Goal: Obtain resource: Download file/media

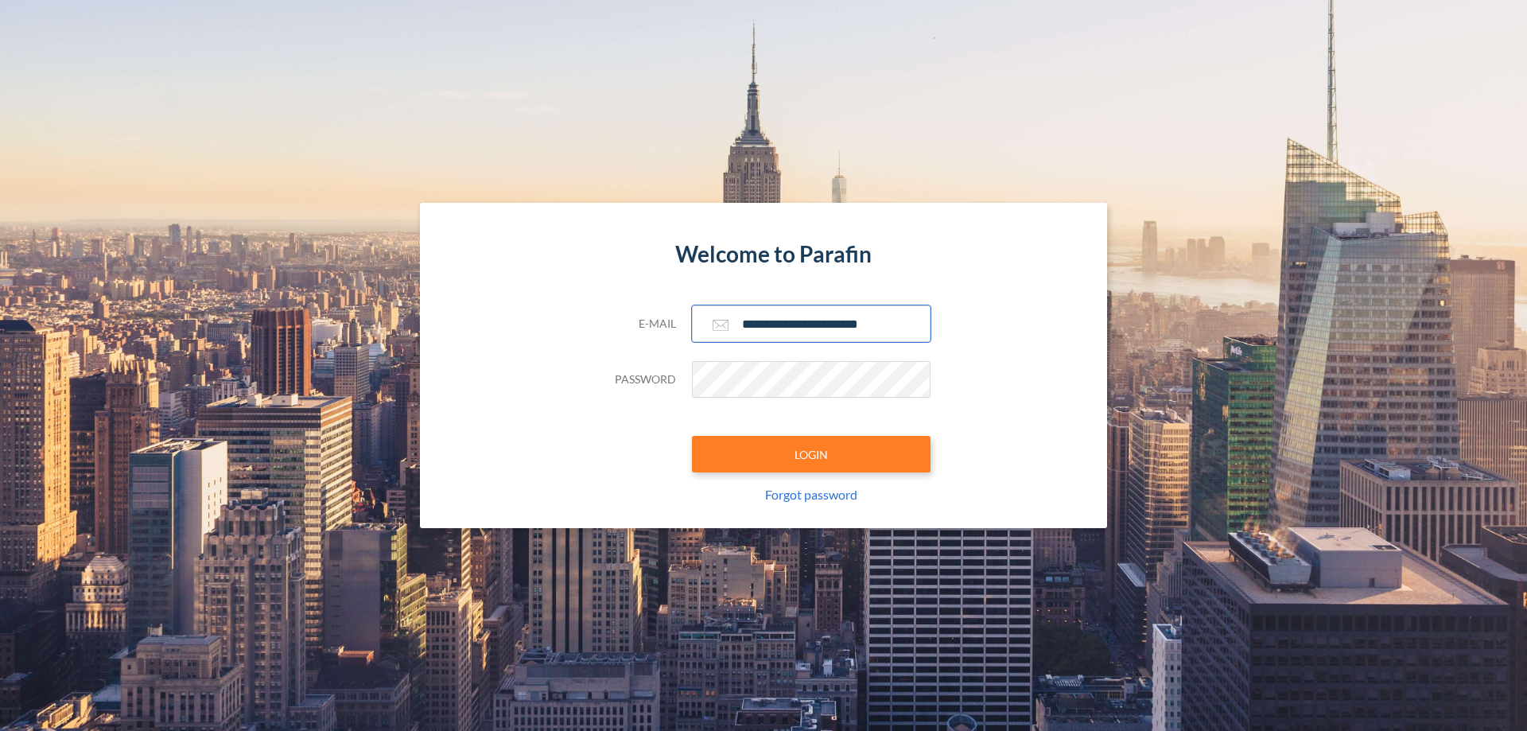
type input "**********"
click at [811, 454] on button "LOGIN" at bounding box center [811, 454] width 239 height 37
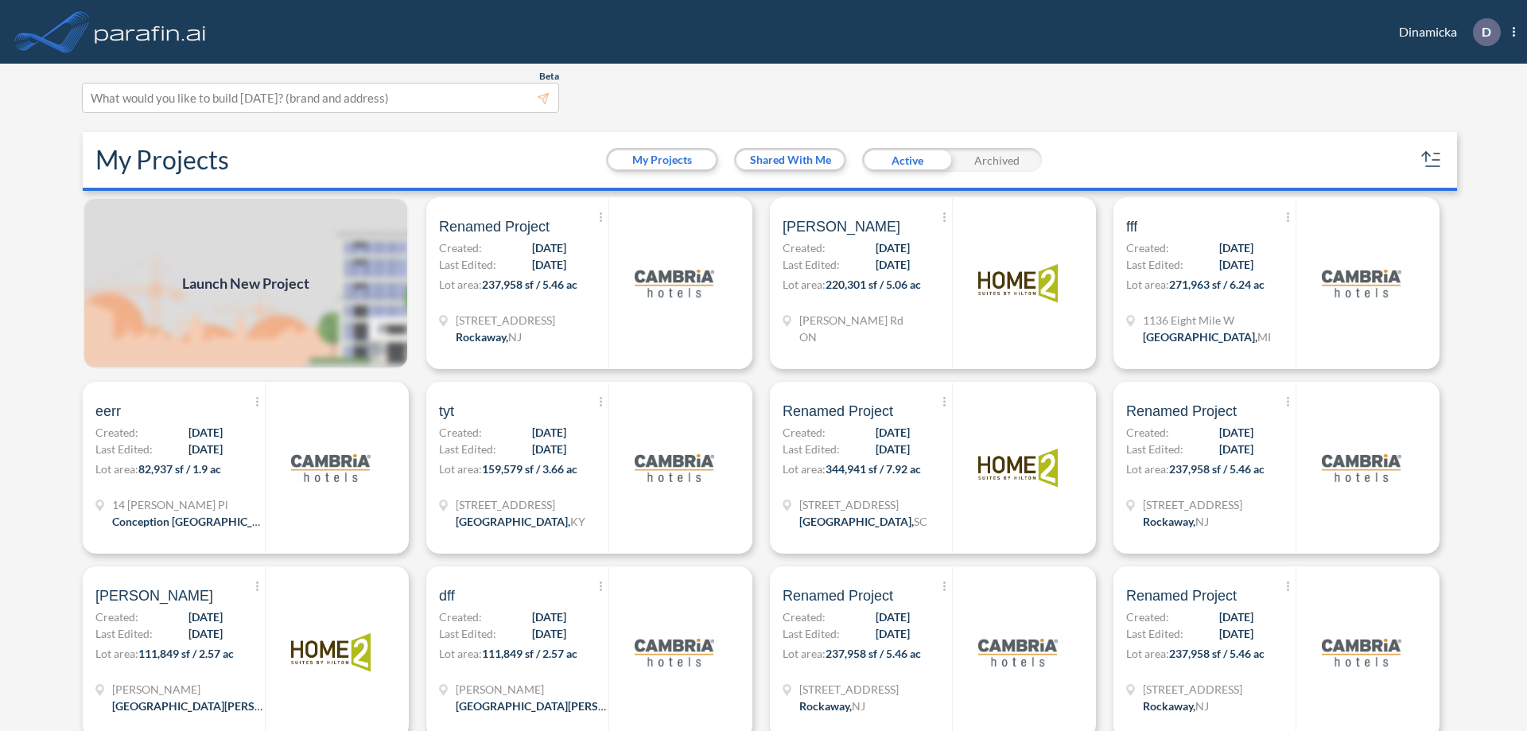
scroll to position [4, 0]
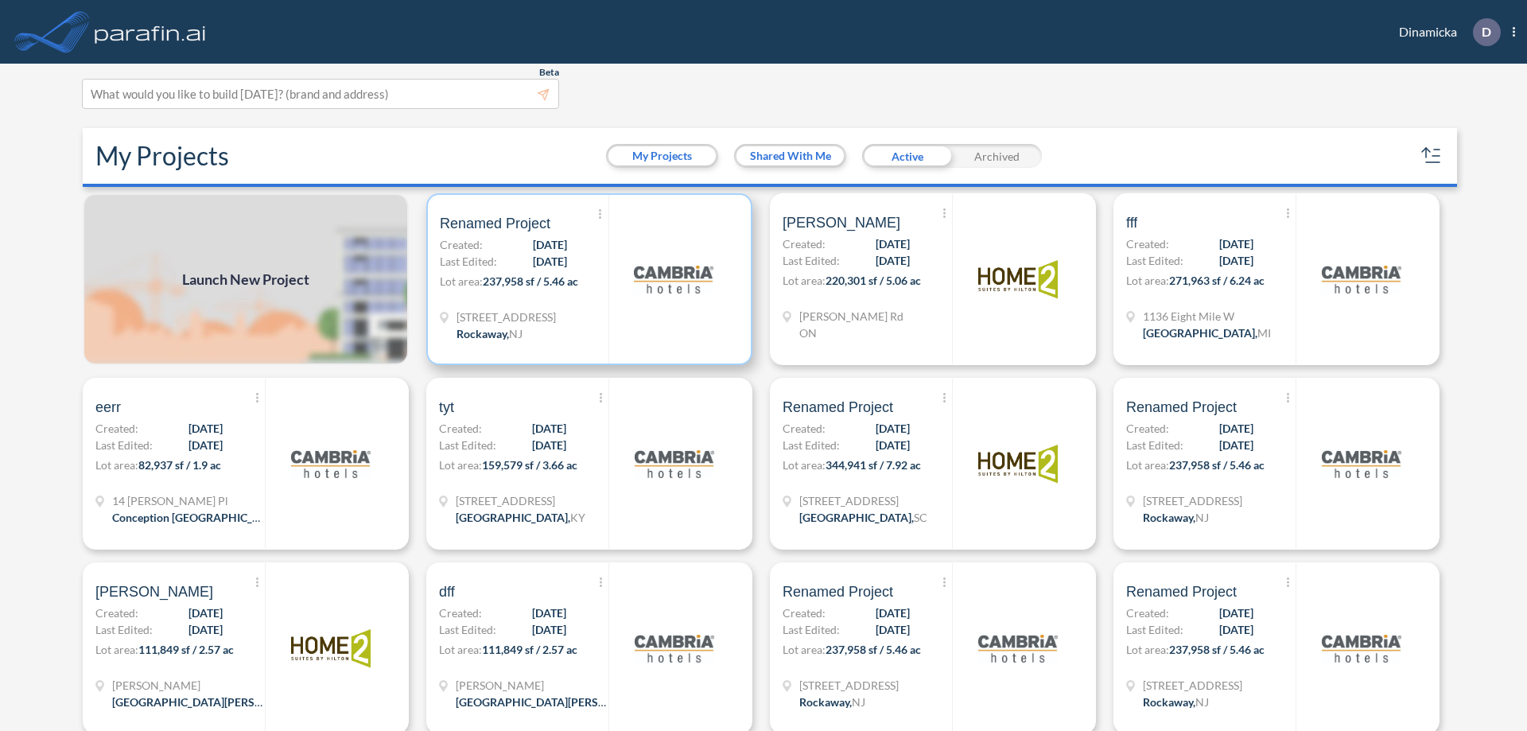
click at [586, 279] on p "Lot area: 237,958 sf / 5.46 ac" at bounding box center [524, 284] width 169 height 23
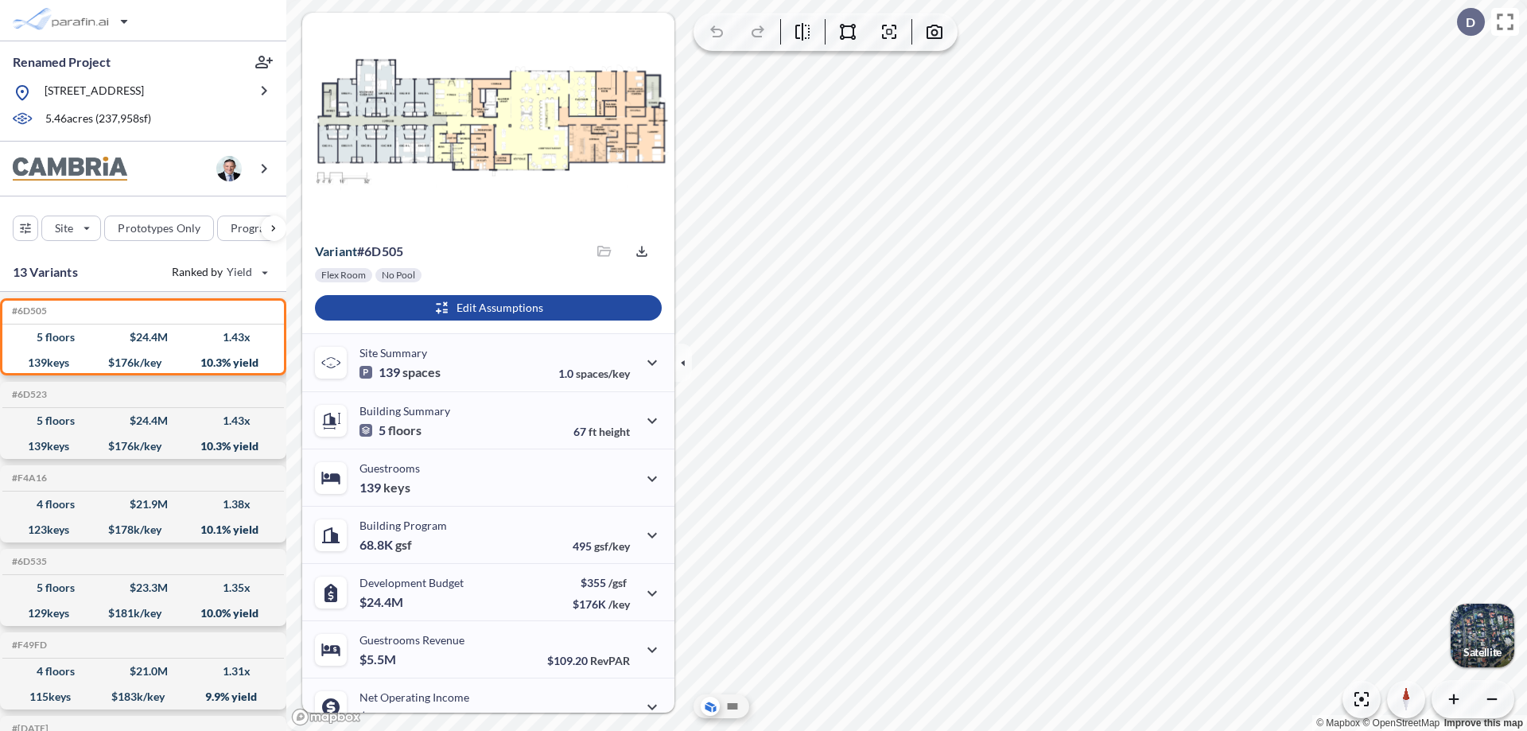
scroll to position [80, 0]
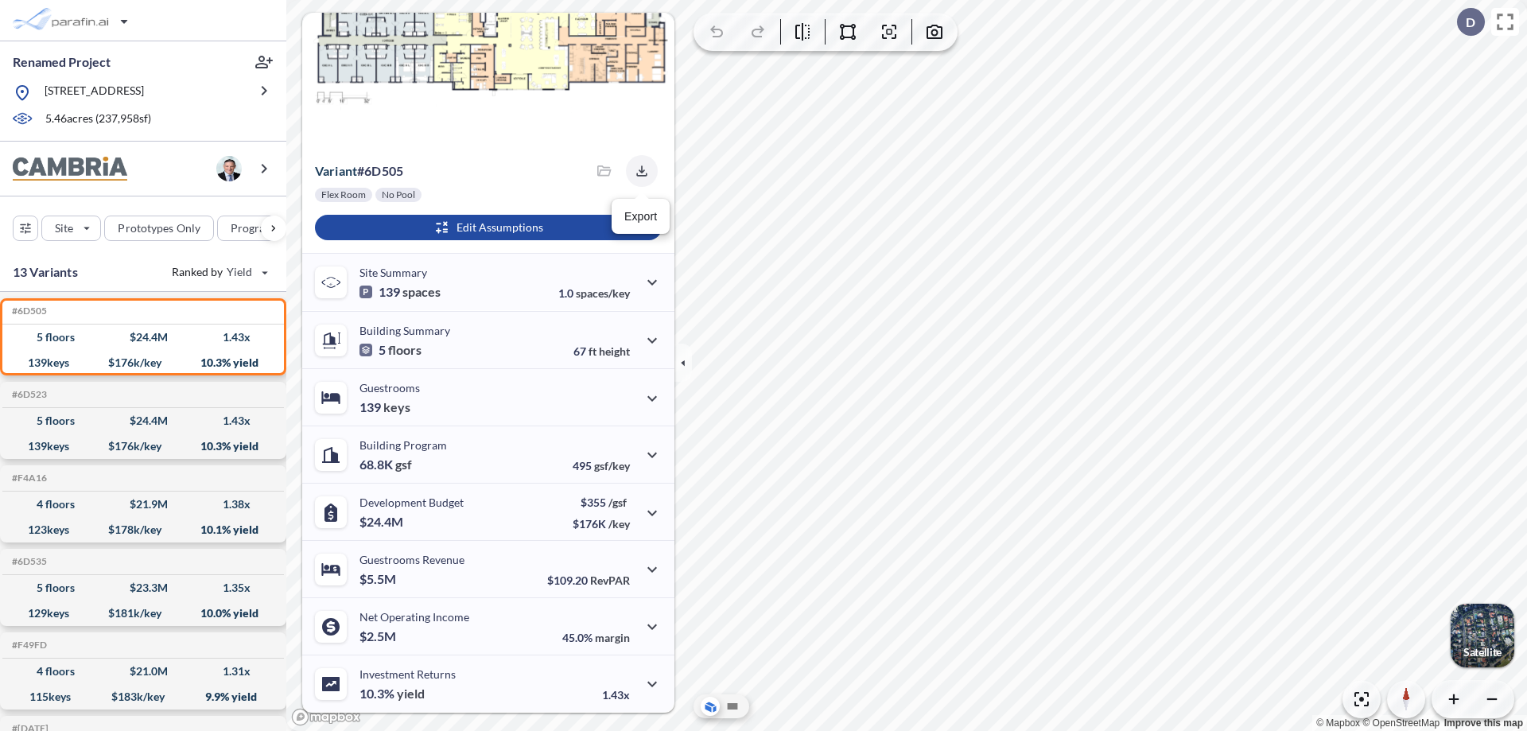
click at [637, 171] on icon "button" at bounding box center [641, 170] width 10 height 10
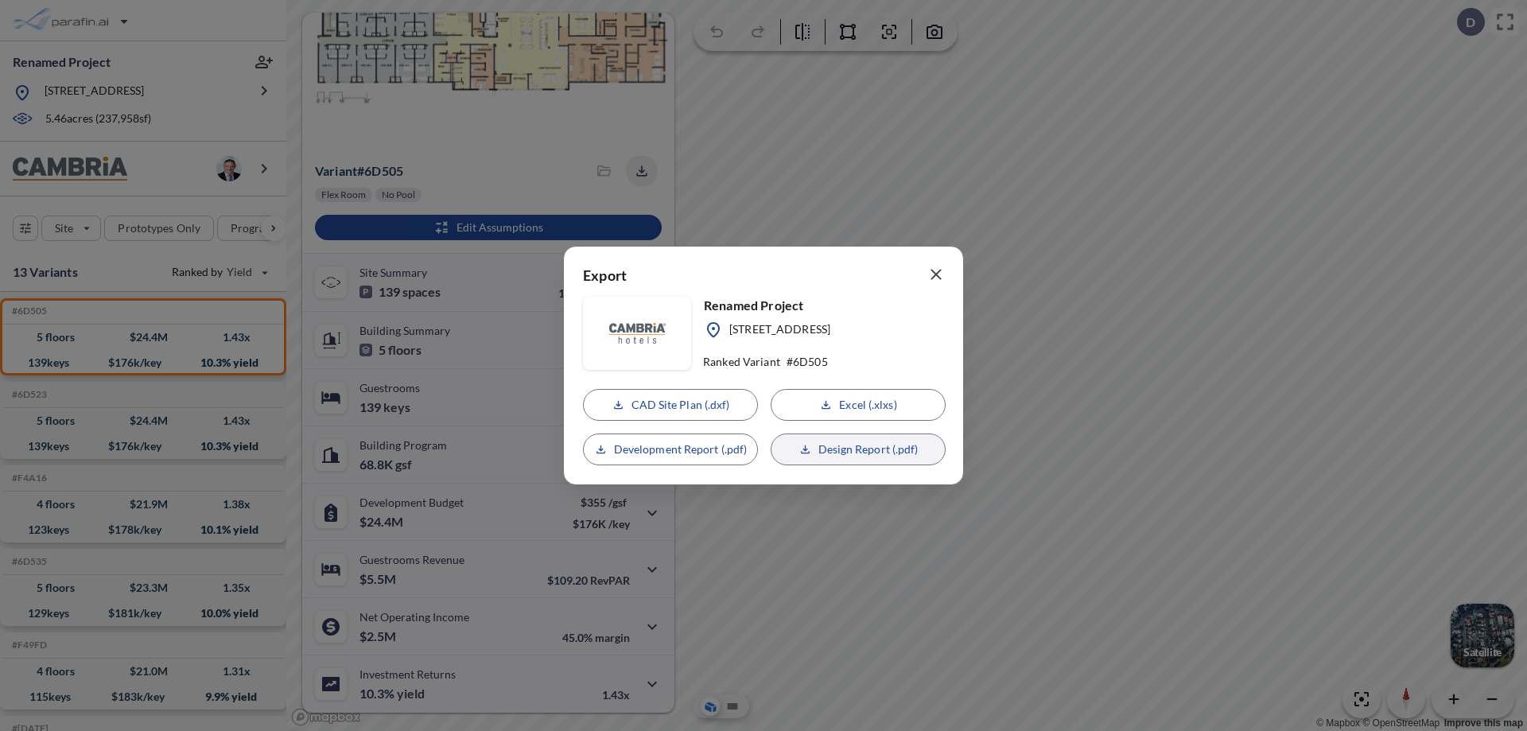
click at [858, 449] on p "Design Report (.pdf)" at bounding box center [868, 449] width 100 height 16
